Goal: Navigation & Orientation: Find specific page/section

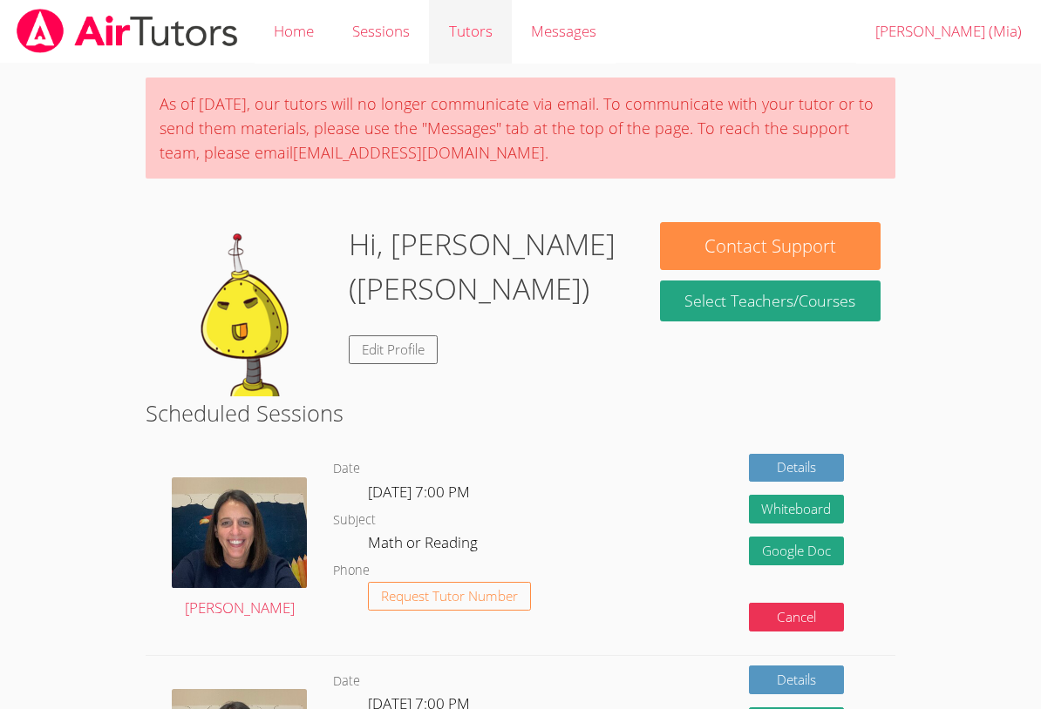
click at [471, 35] on link "Tutors" at bounding box center [470, 32] width 82 height 64
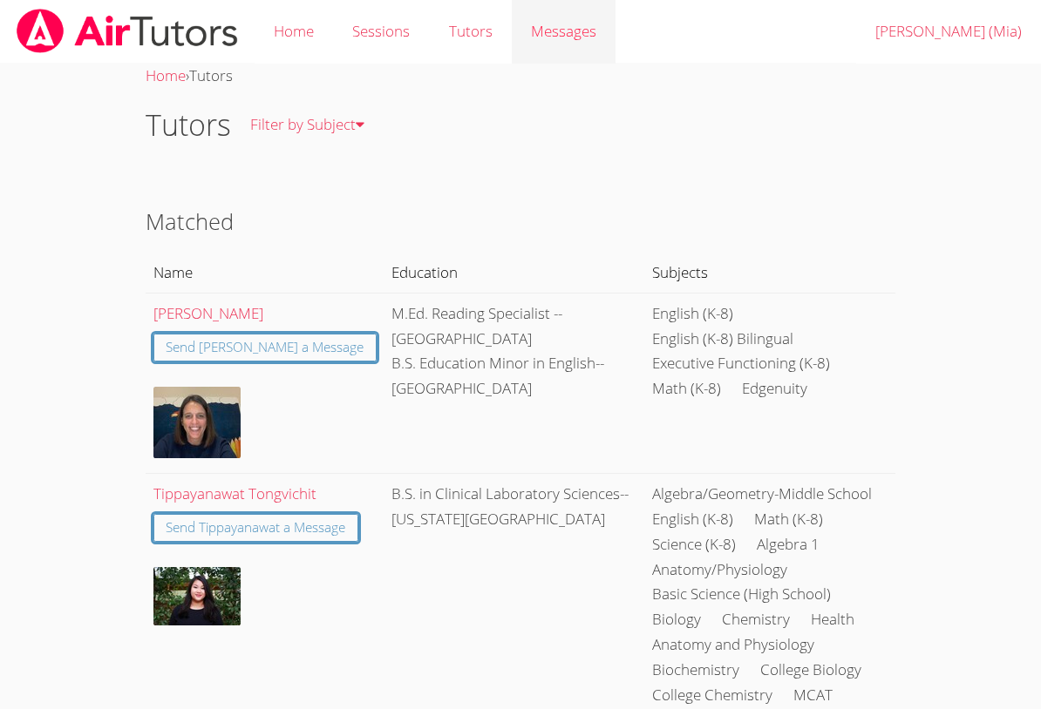
click at [568, 34] on span "Messages" at bounding box center [563, 31] width 65 height 20
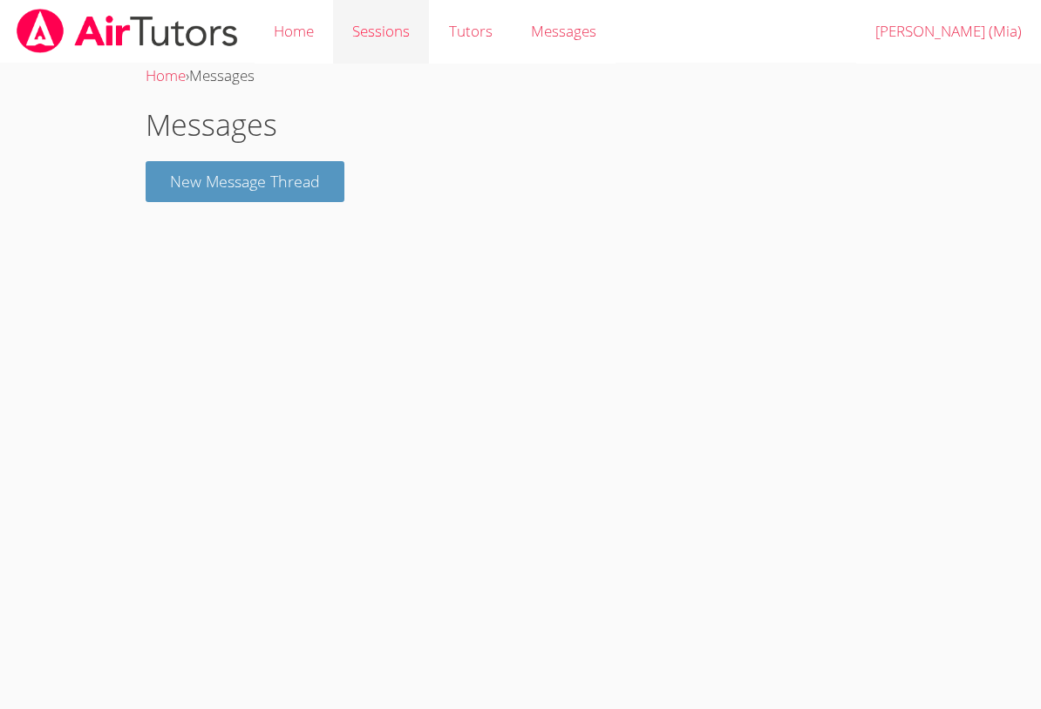
click at [370, 28] on link "Sessions" at bounding box center [381, 32] width 96 height 64
